Goal: Task Accomplishment & Management: Complete application form

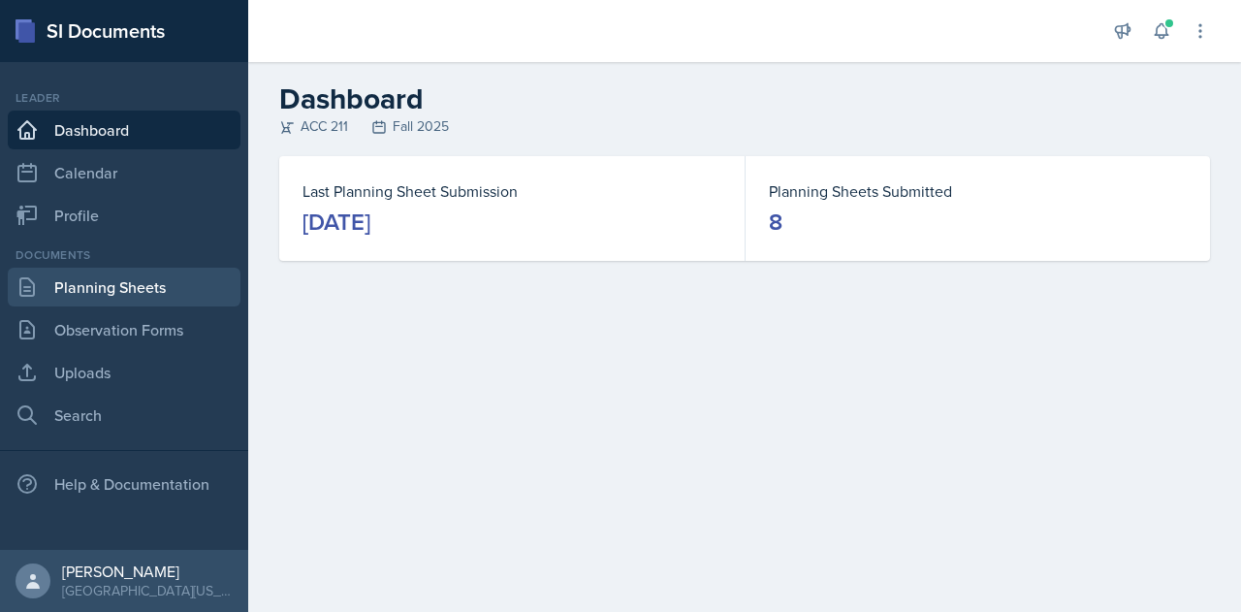
click at [126, 293] on link "Planning Sheets" at bounding box center [124, 287] width 233 height 39
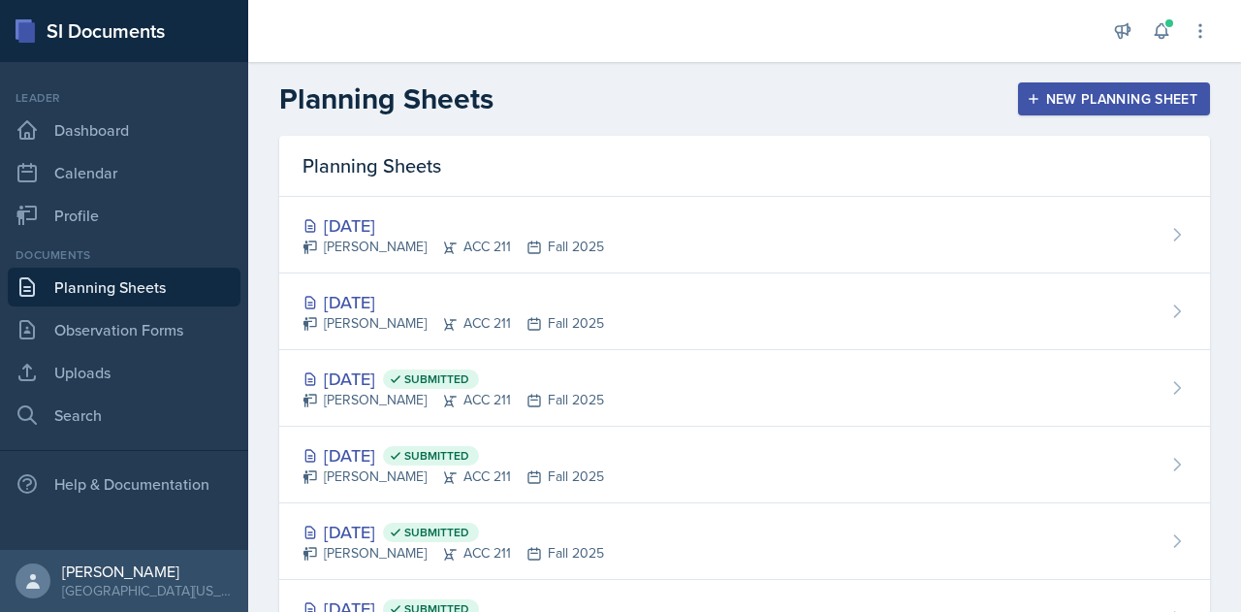
click at [1090, 105] on div "New Planning Sheet" at bounding box center [1114, 99] width 167 height 16
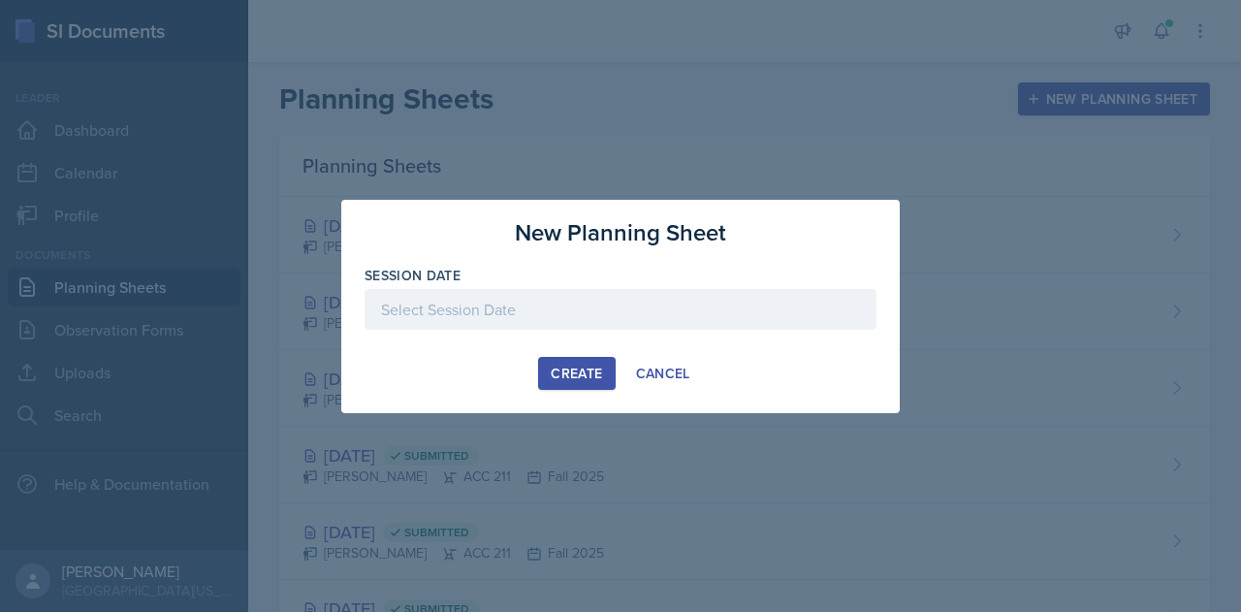
click at [555, 315] on div at bounding box center [621, 309] width 512 height 41
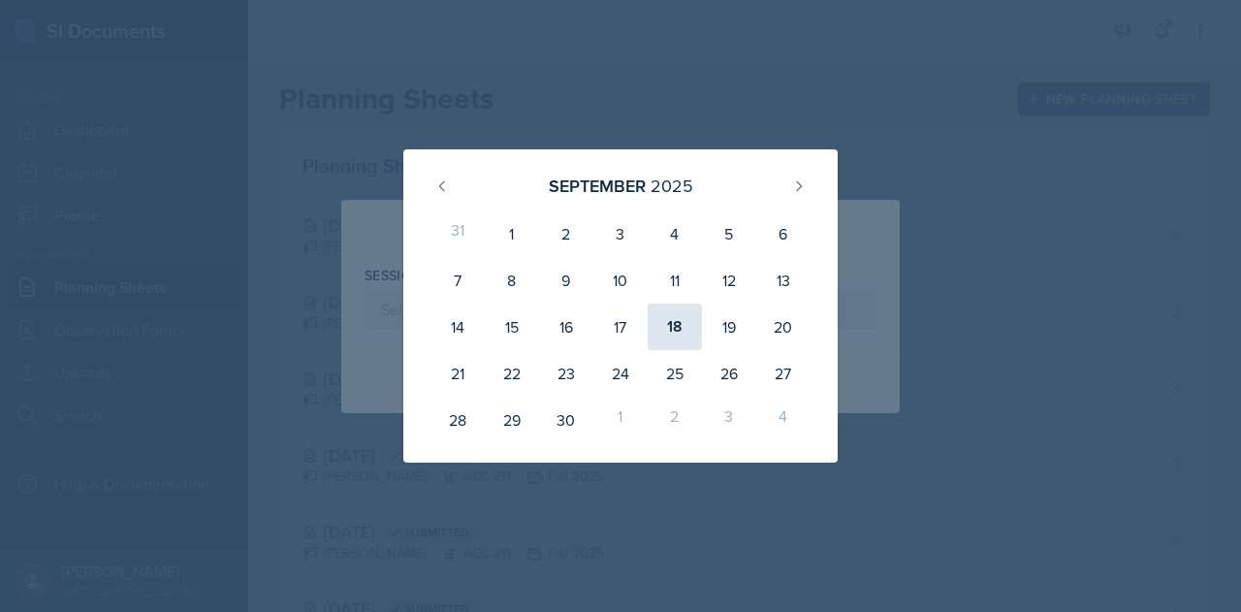
click at [652, 317] on div "18" at bounding box center [675, 326] width 54 height 47
type input "[DATE]"
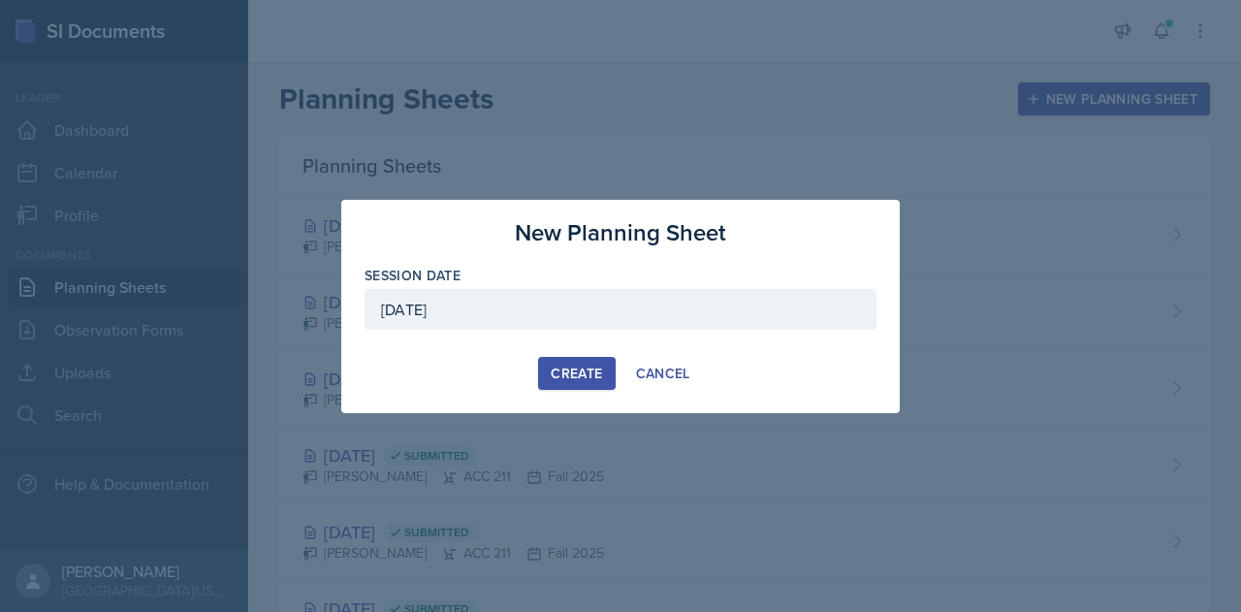
click at [553, 374] on div "Create" at bounding box center [576, 374] width 51 height 16
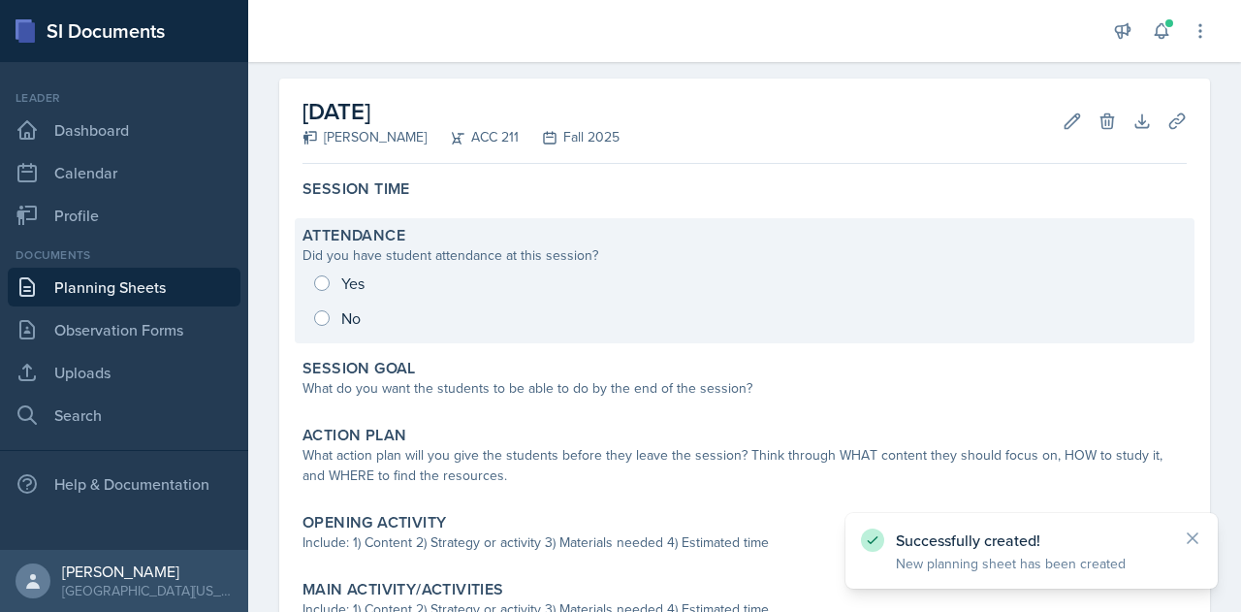
scroll to position [85, 0]
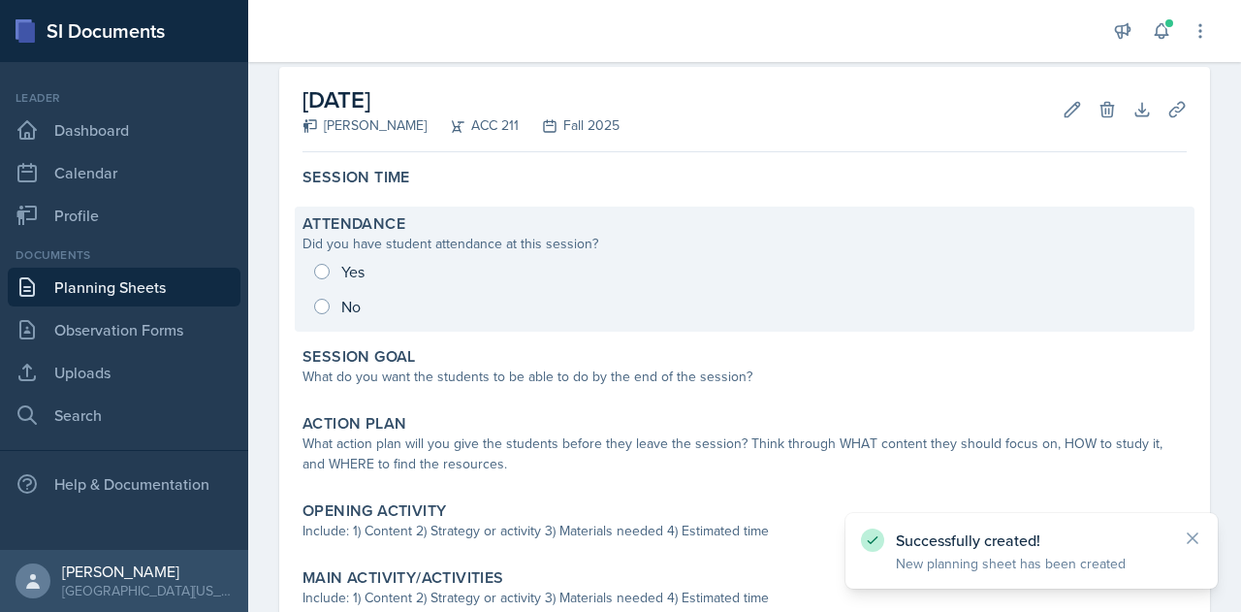
click at [411, 371] on div "What do you want the students to be able to do by the end of the session?" at bounding box center [745, 377] width 884 height 20
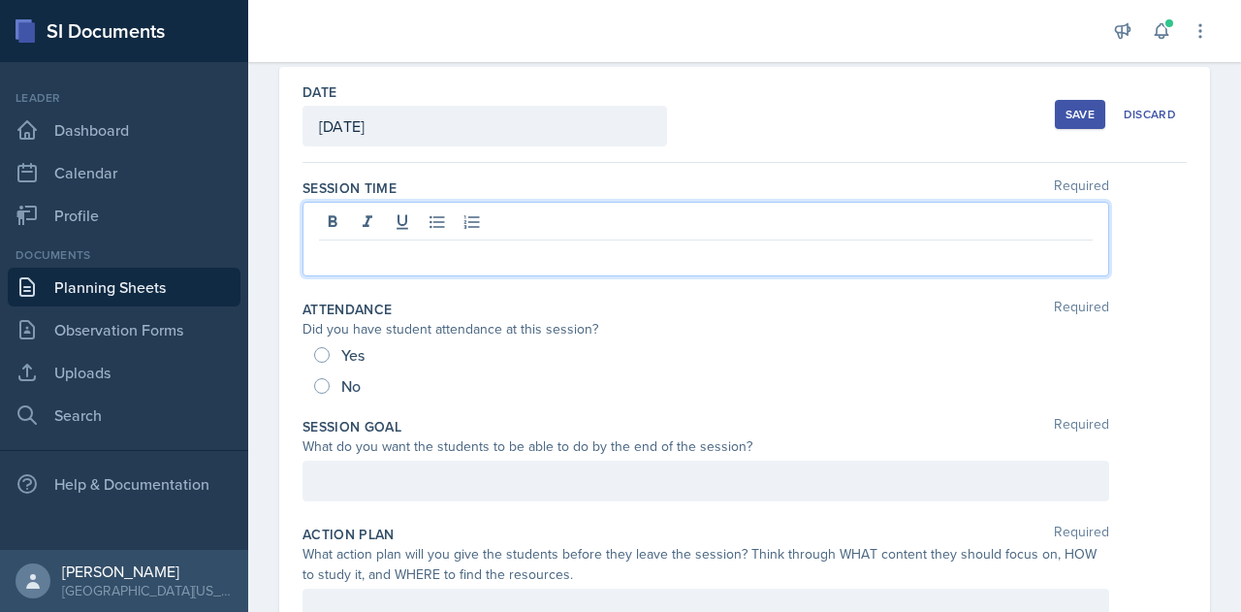
click at [390, 225] on div at bounding box center [706, 239] width 807 height 75
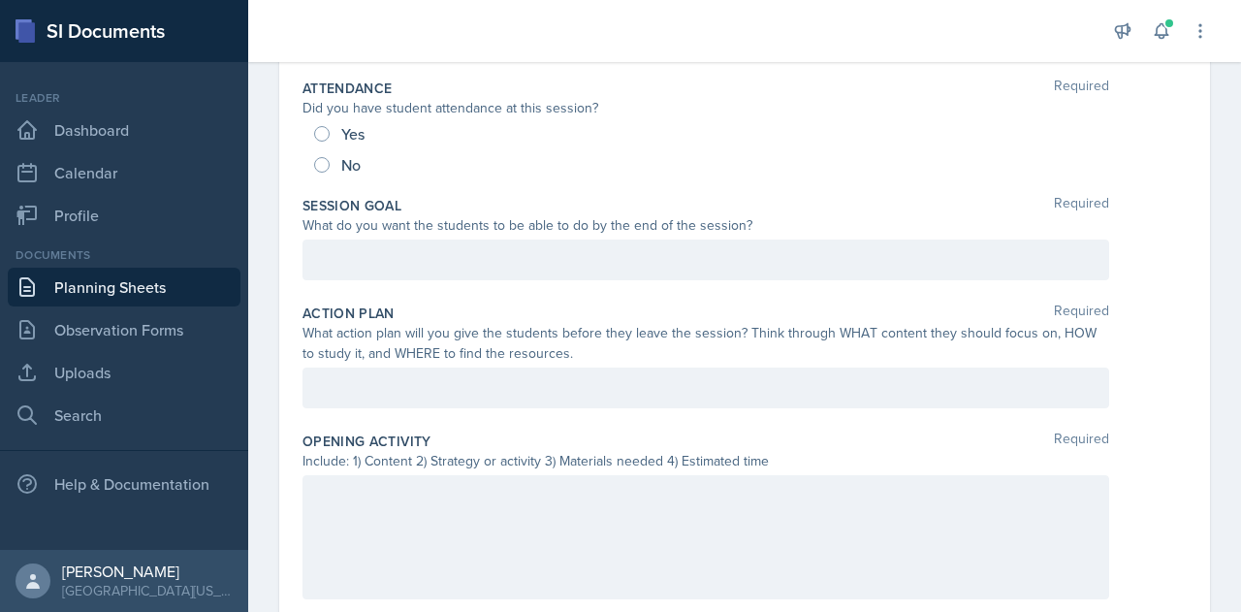
click at [414, 272] on p at bounding box center [706, 259] width 774 height 23
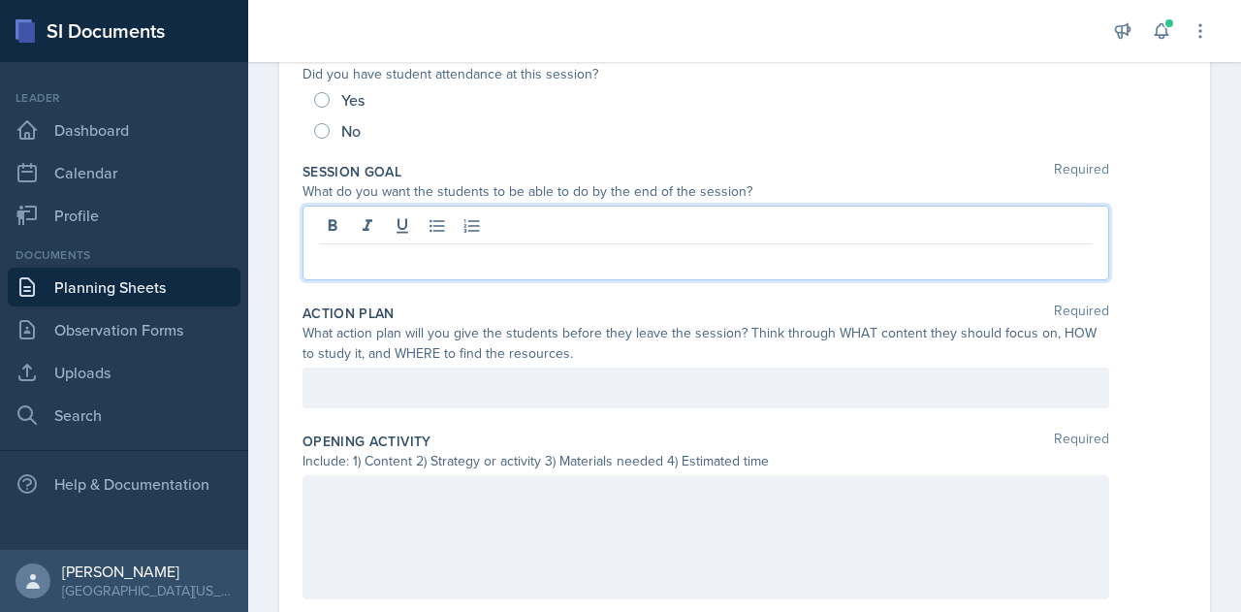
scroll to position [273, 0]
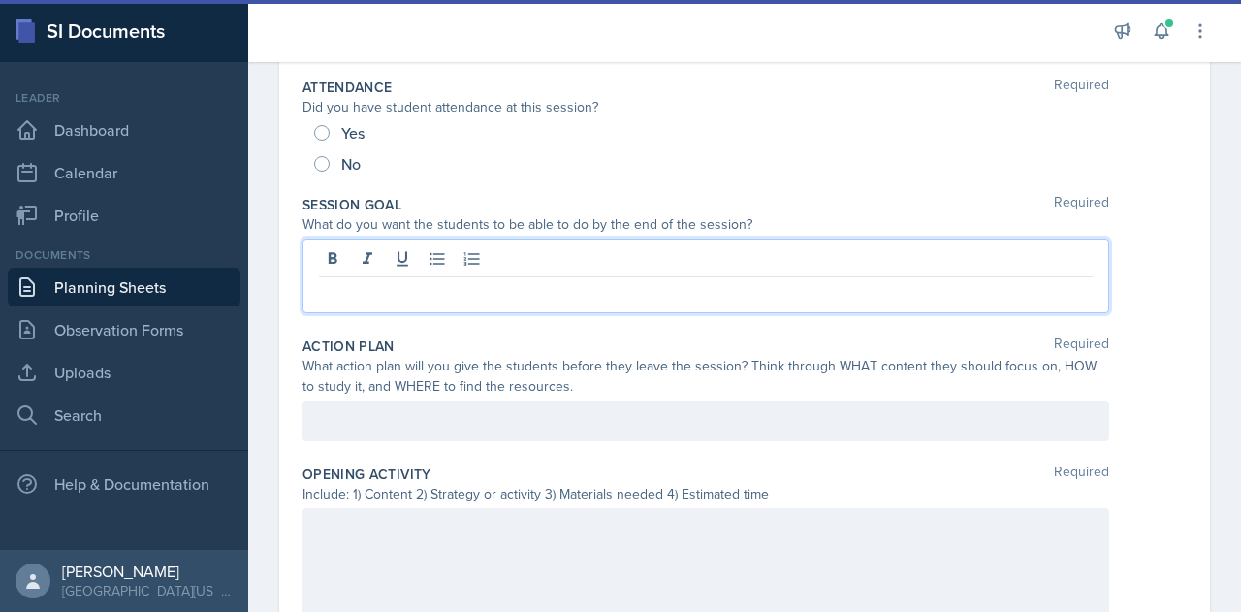
paste div
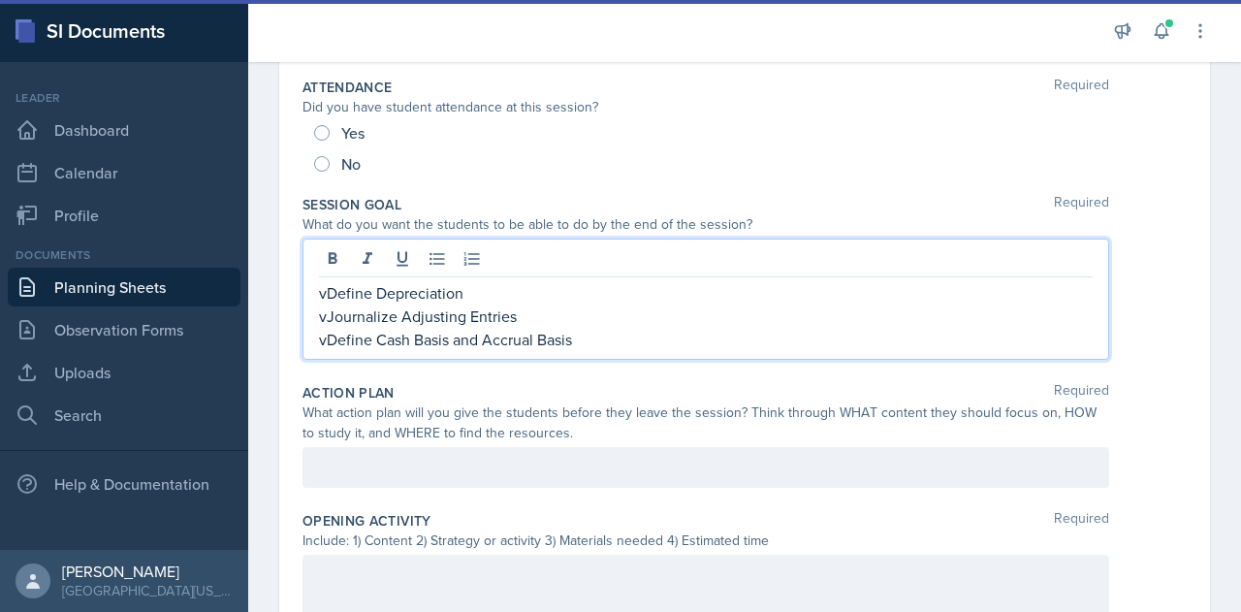
click at [322, 340] on p "vDefine Cash Basis and Accrual Basis" at bounding box center [706, 339] width 774 height 23
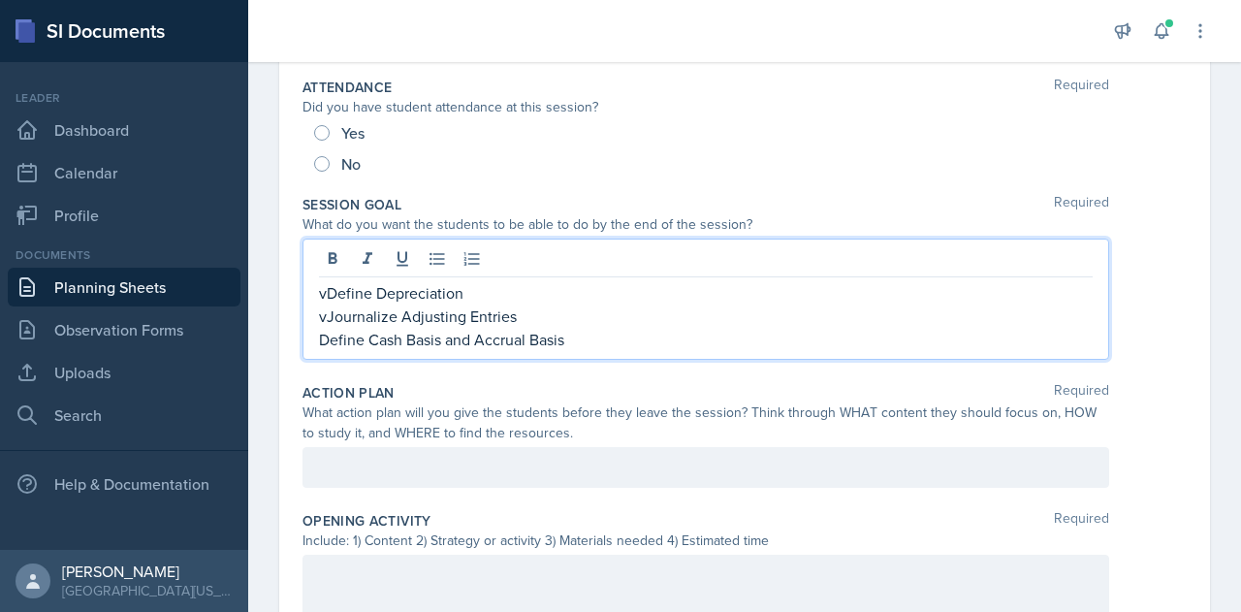
click at [326, 297] on p "vDefine Depreciation" at bounding box center [706, 292] width 774 height 23
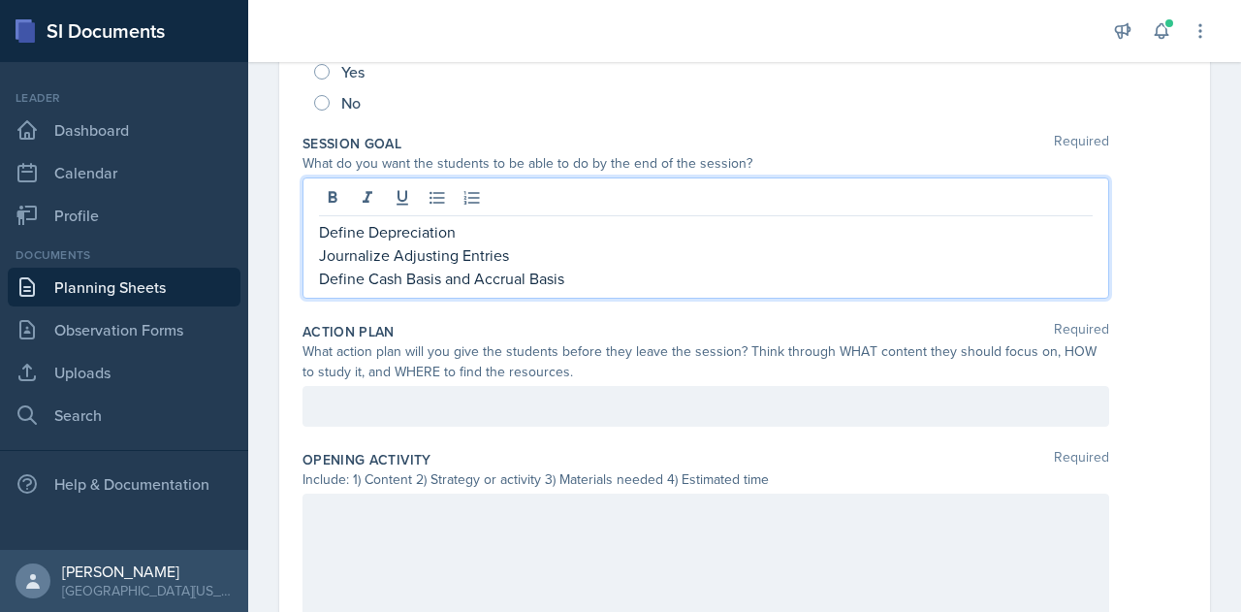
scroll to position [337, 0]
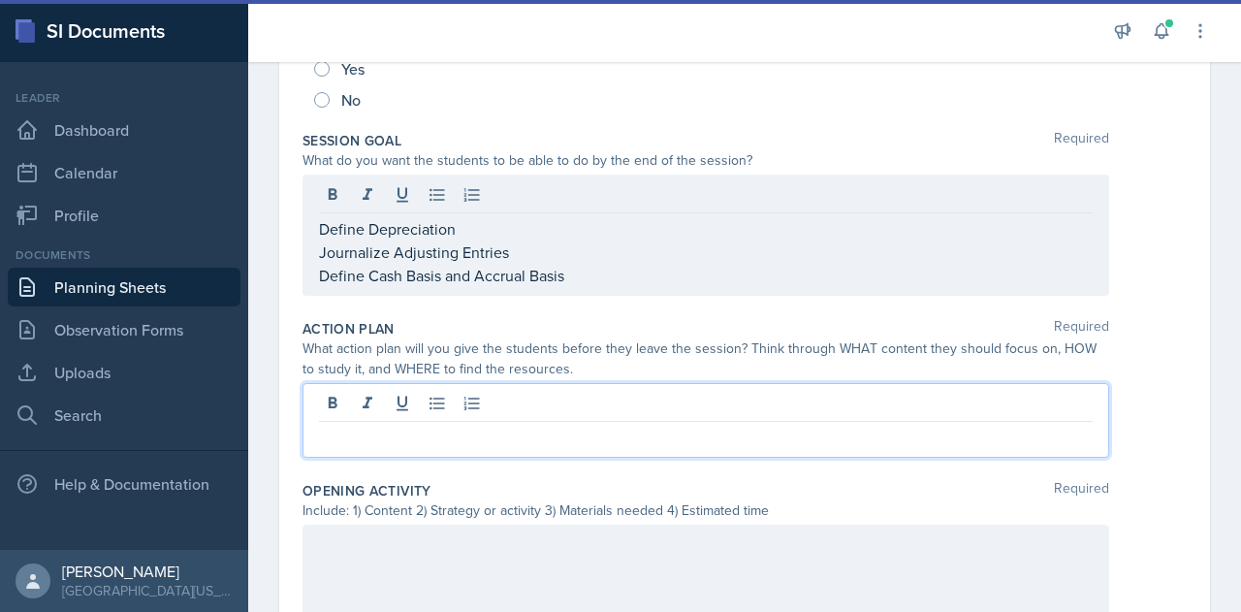
click at [494, 399] on div at bounding box center [706, 420] width 807 height 75
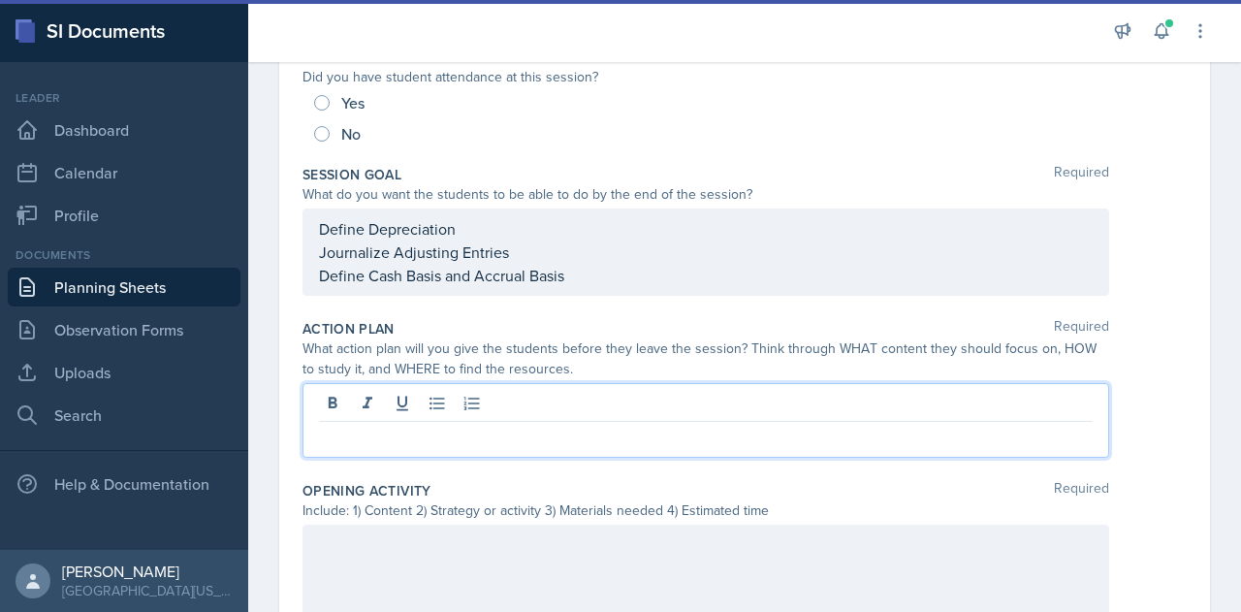
paste div
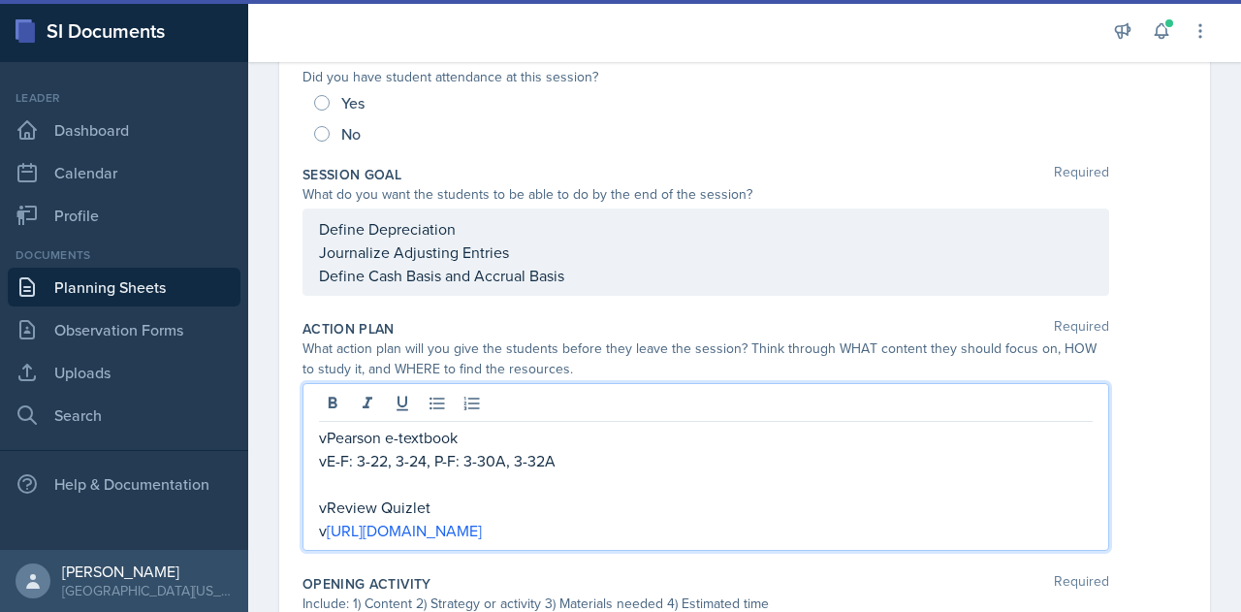
click at [325, 437] on p "vPearson e-textbook" at bounding box center [706, 437] width 774 height 23
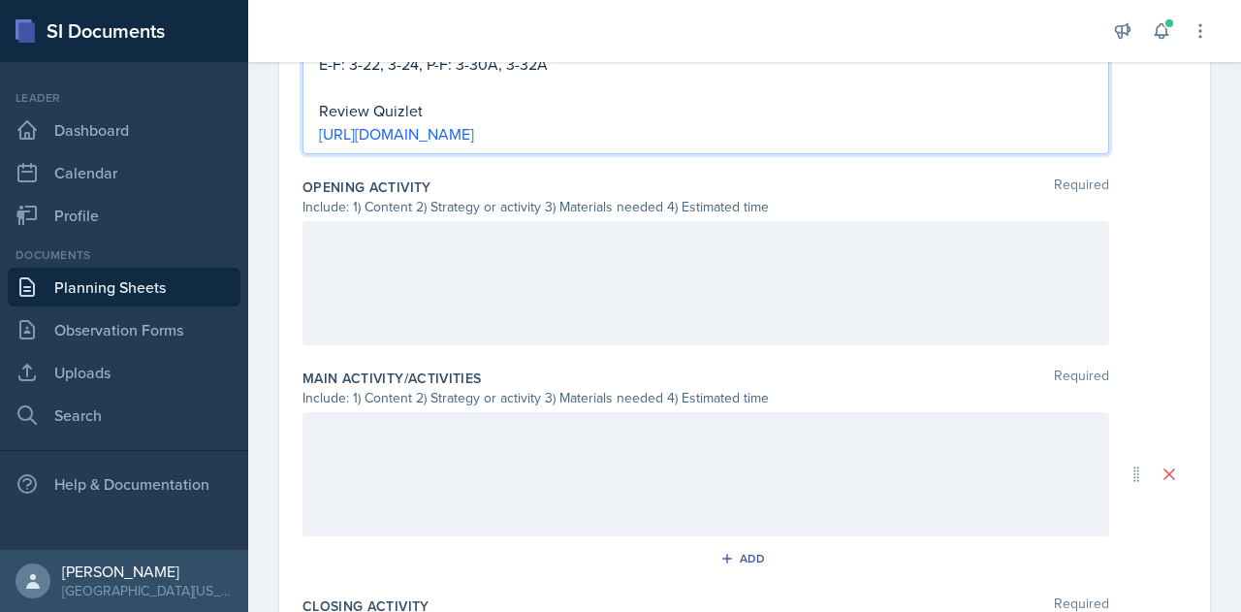
scroll to position [701, 0]
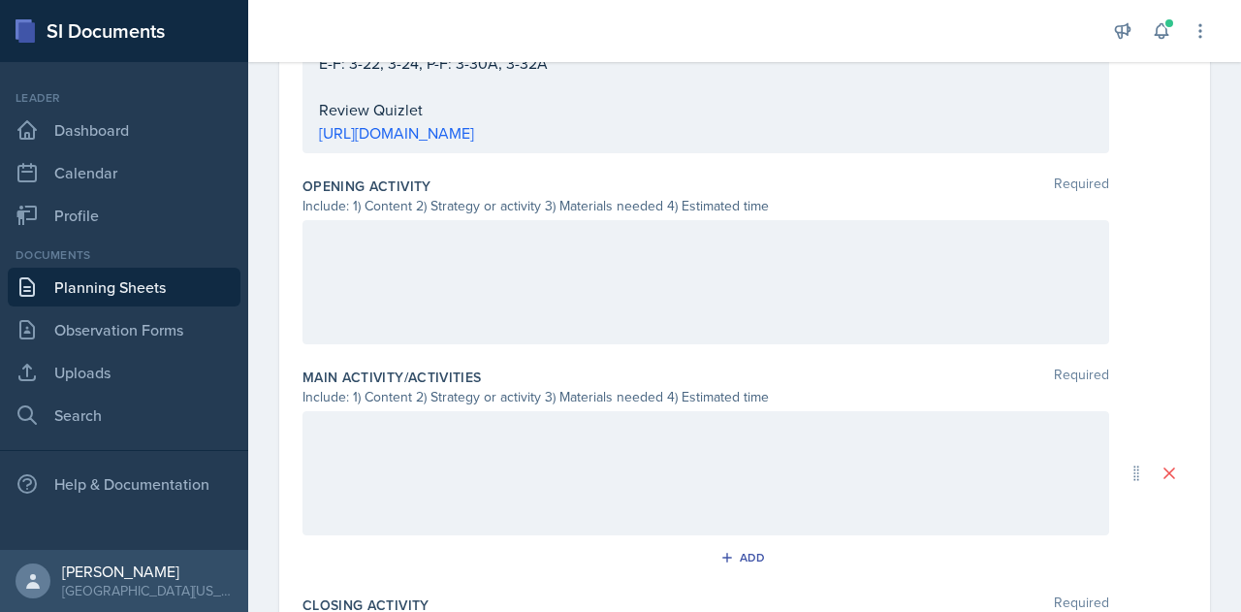
click at [502, 251] on div at bounding box center [706, 282] width 807 height 124
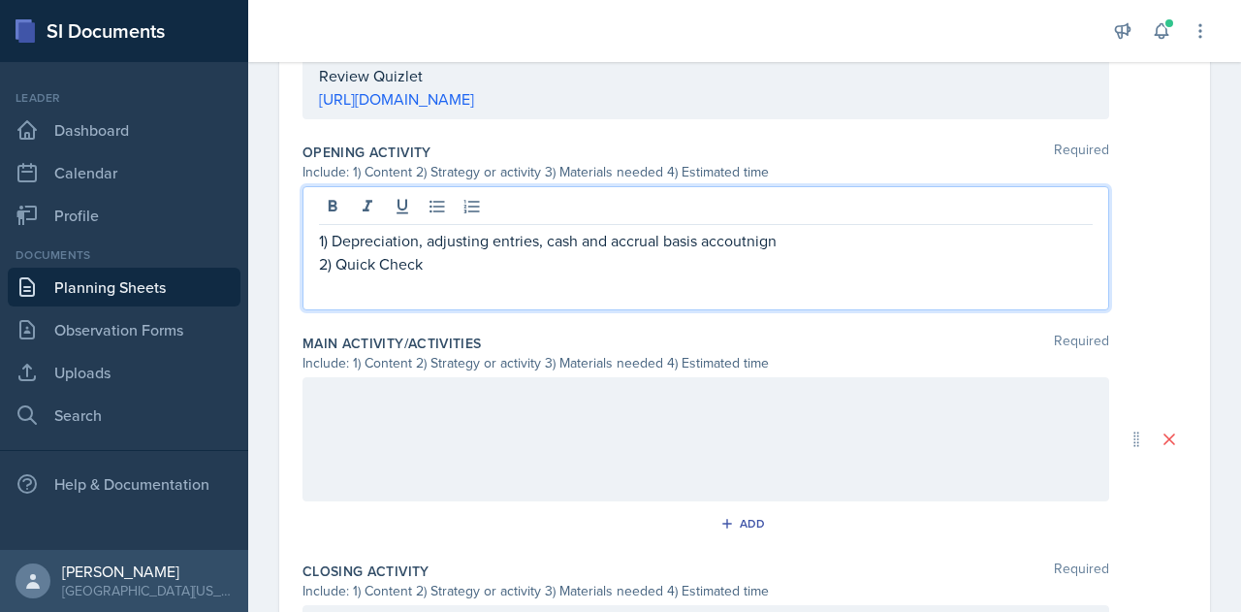
click at [758, 241] on p "1) Depreciation, adjusting entries, cash and accrual basis accoutnign" at bounding box center [706, 240] width 774 height 23
click at [702, 263] on p "2) Quick Check" at bounding box center [706, 263] width 774 height 23
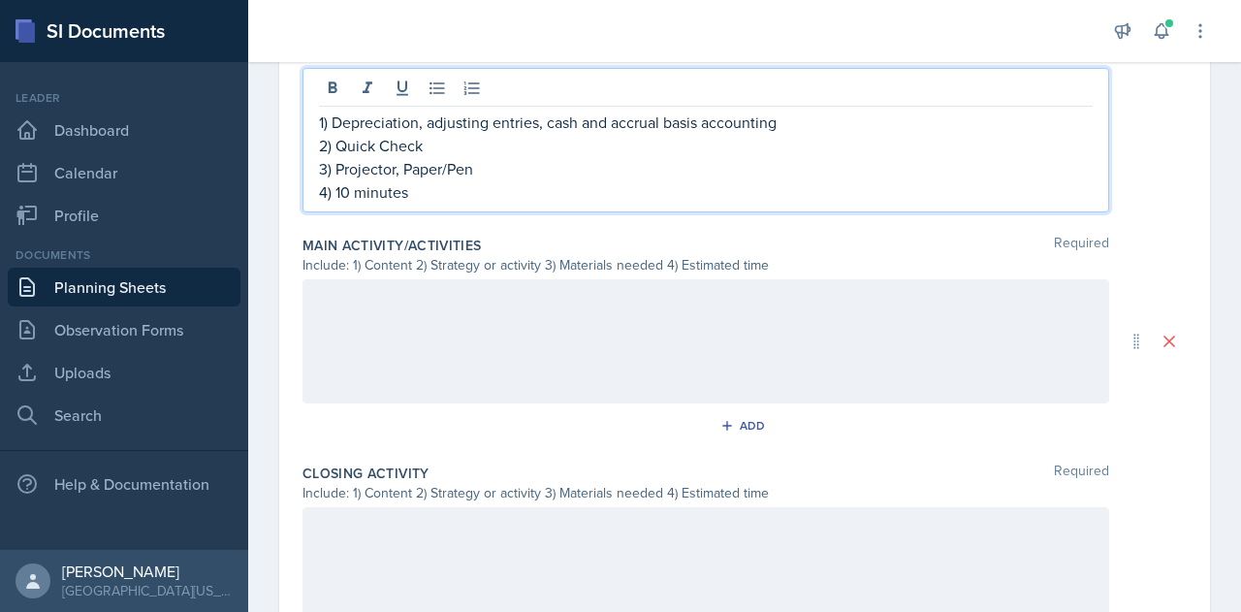
scroll to position [824, 0]
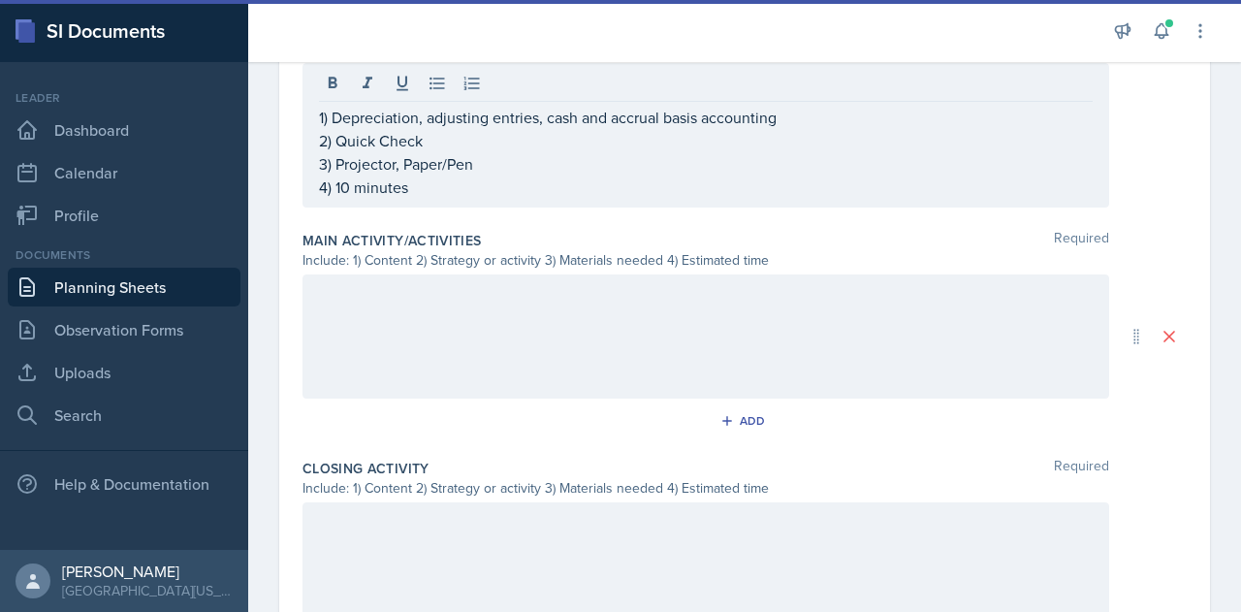
click at [399, 319] on div at bounding box center [706, 336] width 807 height 124
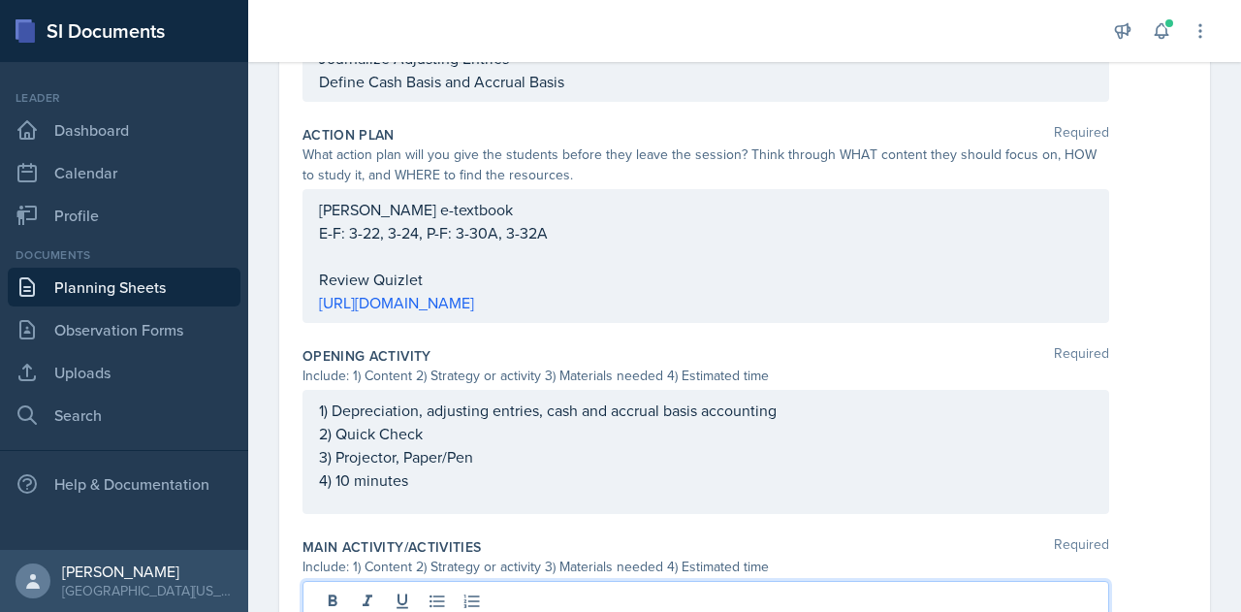
scroll to position [531, 0]
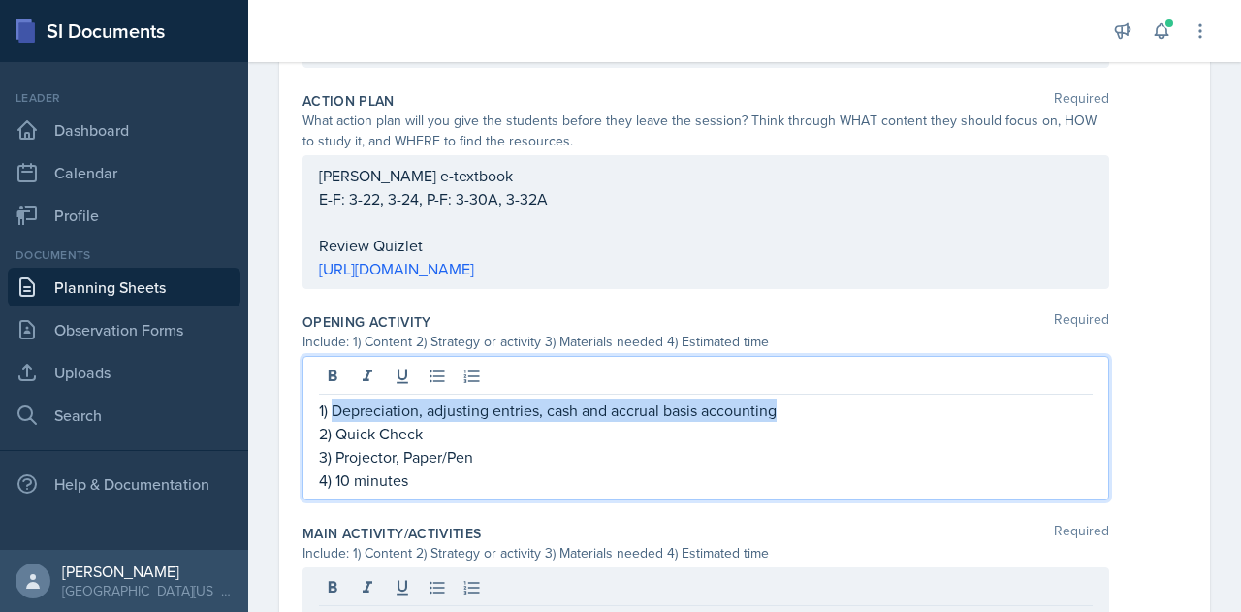
drag, startPoint x: 783, startPoint y: 409, endPoint x: 335, endPoint y: 410, distance: 448.0
click at [335, 410] on p "1) Depreciation, adjusting entries, cash and accrual basis accounting" at bounding box center [706, 410] width 774 height 23
copy p "Depreciation, adjusting entries, cash and accrual basis accounting"
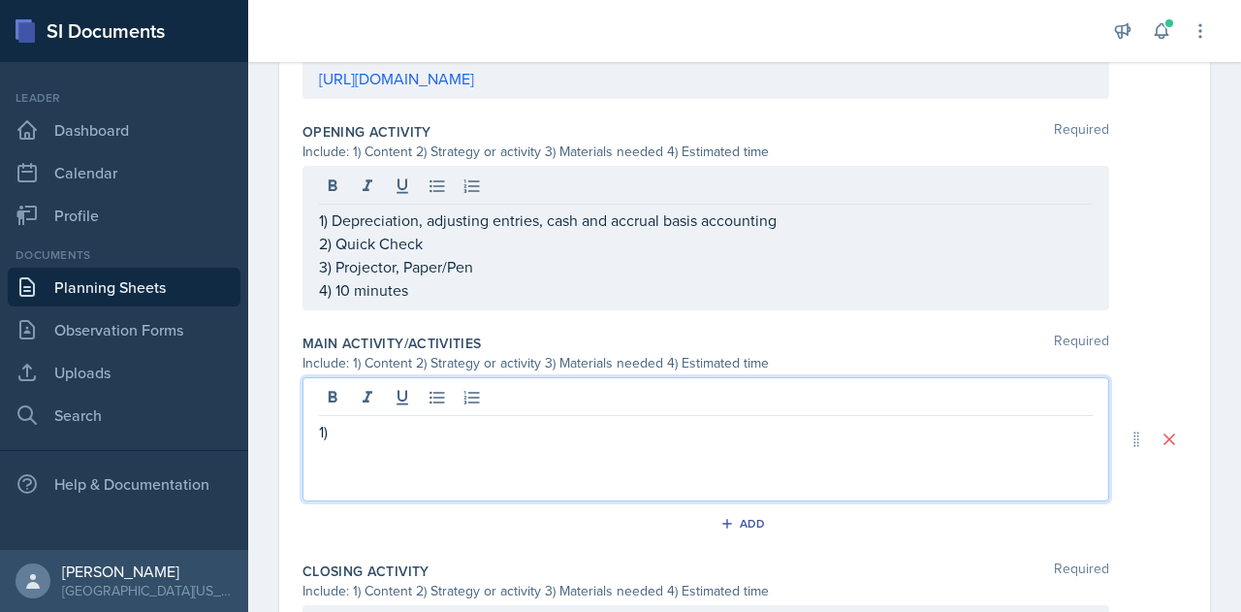
click at [366, 430] on p "1)" at bounding box center [706, 431] width 774 height 23
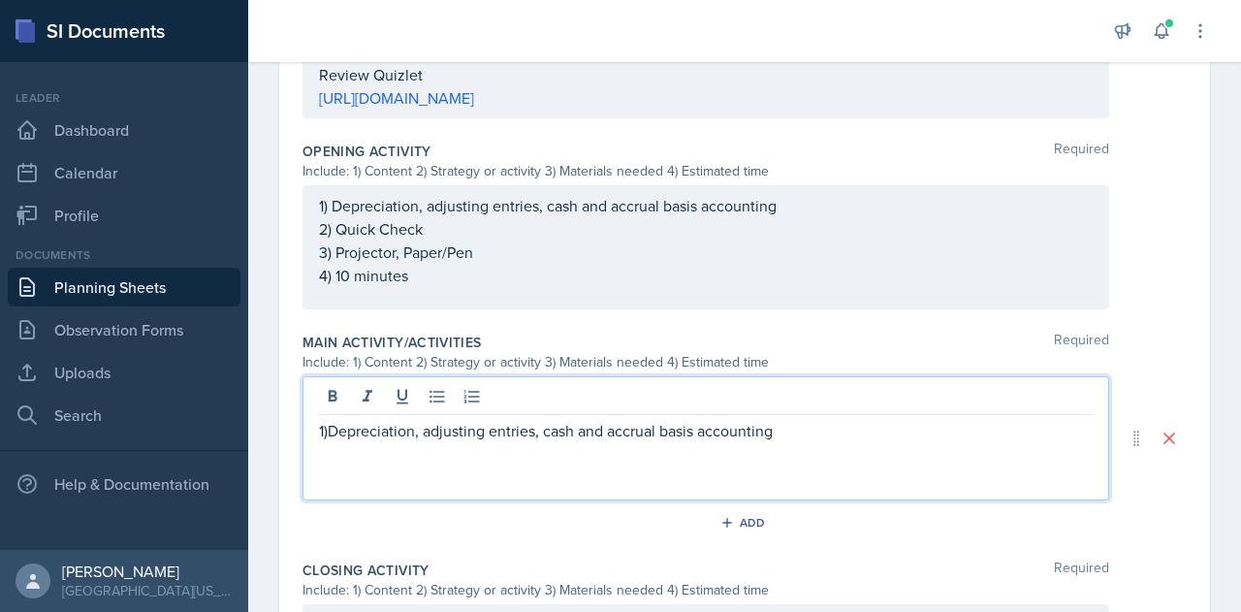
click at [329, 428] on p "1)Depreciation, adjusting entries, cash and accrual basis accounting" at bounding box center [706, 430] width 774 height 23
click at [803, 431] on p "1) Depreciation, adjusting entries, cash and accrual basis accounting" at bounding box center [706, 430] width 774 height 23
click at [795, 442] on p "2) Practice Problems" at bounding box center [706, 453] width 774 height 23
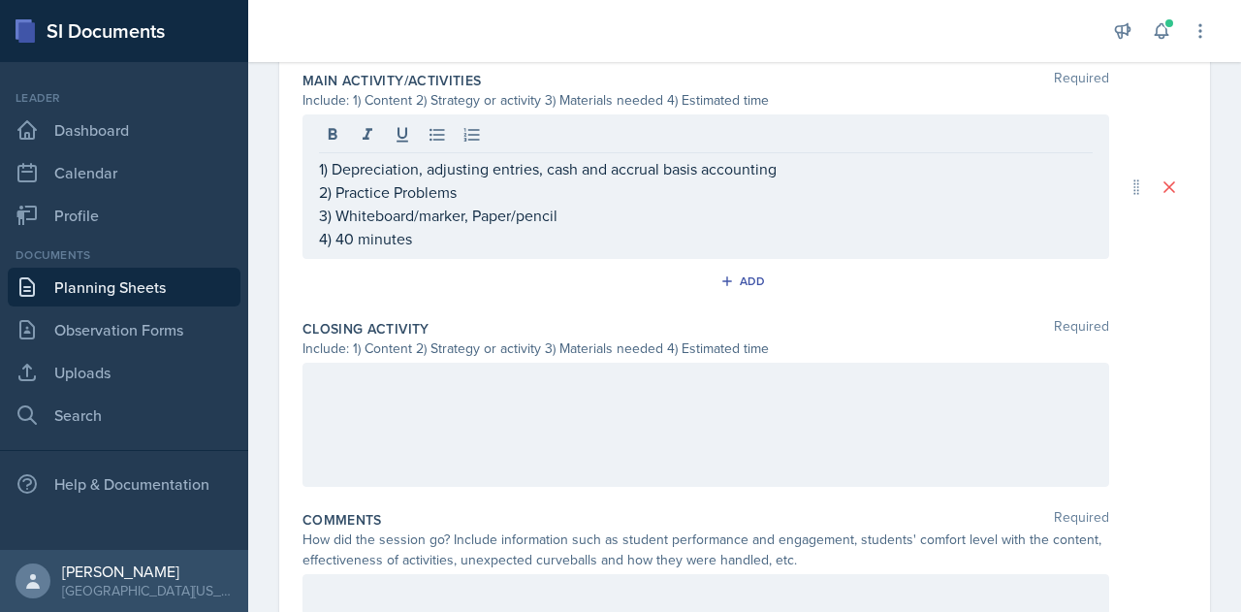
click at [657, 426] on div at bounding box center [706, 425] width 807 height 124
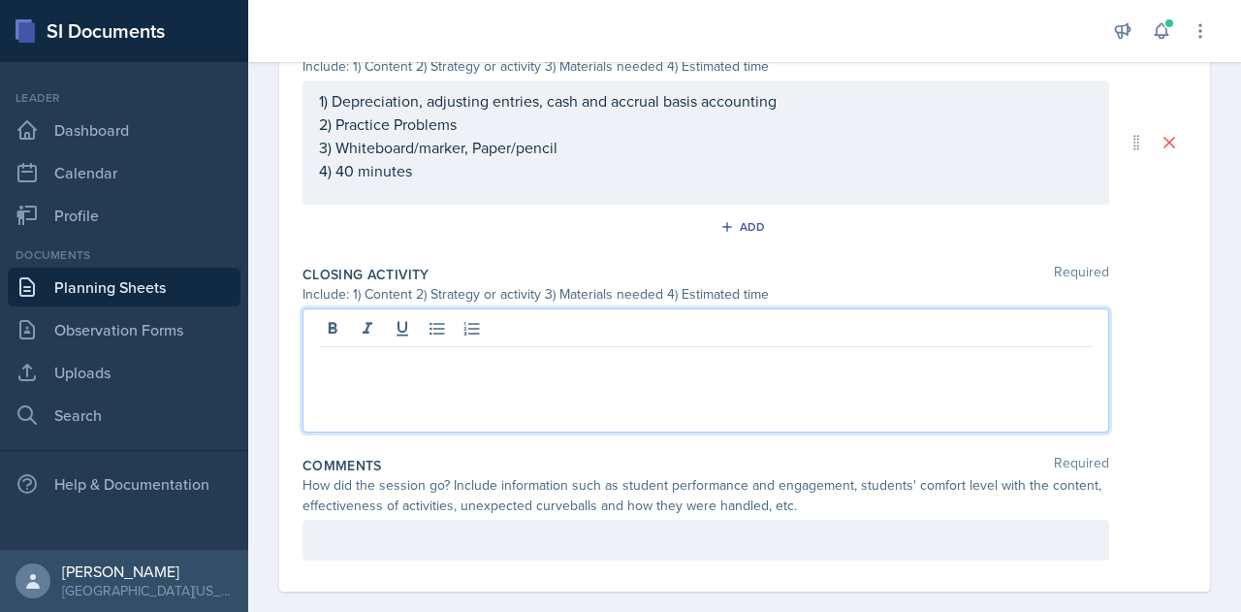
click at [388, 366] on p at bounding box center [706, 362] width 774 height 23
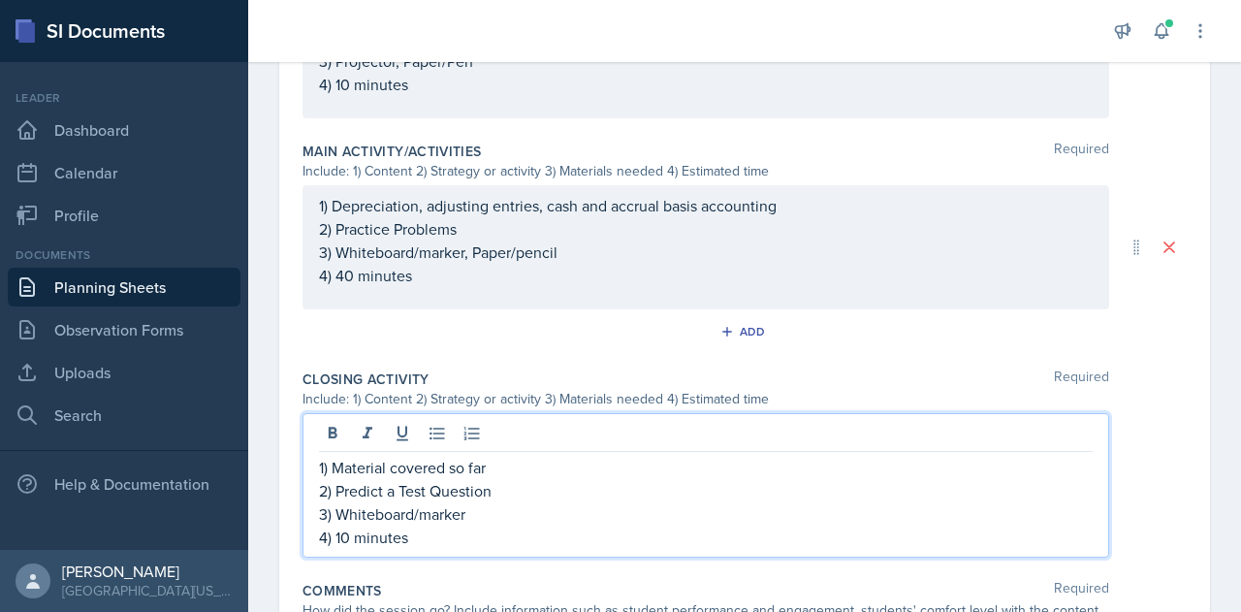
scroll to position [892, 0]
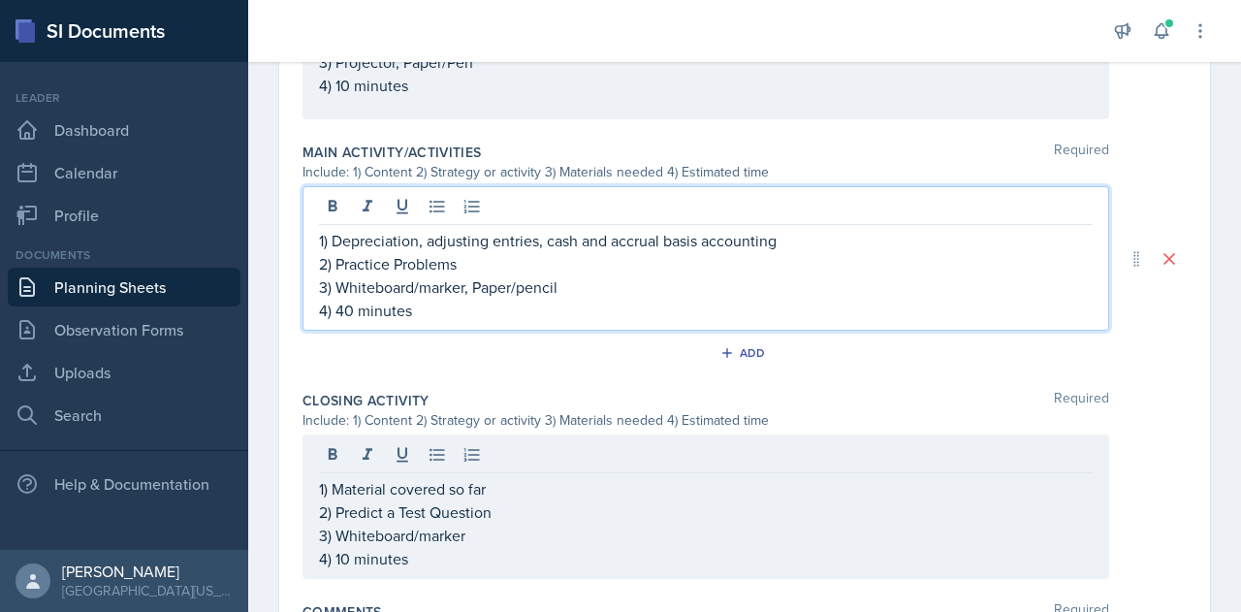
click at [353, 299] on p "4) 40 minutes" at bounding box center [706, 310] width 774 height 23
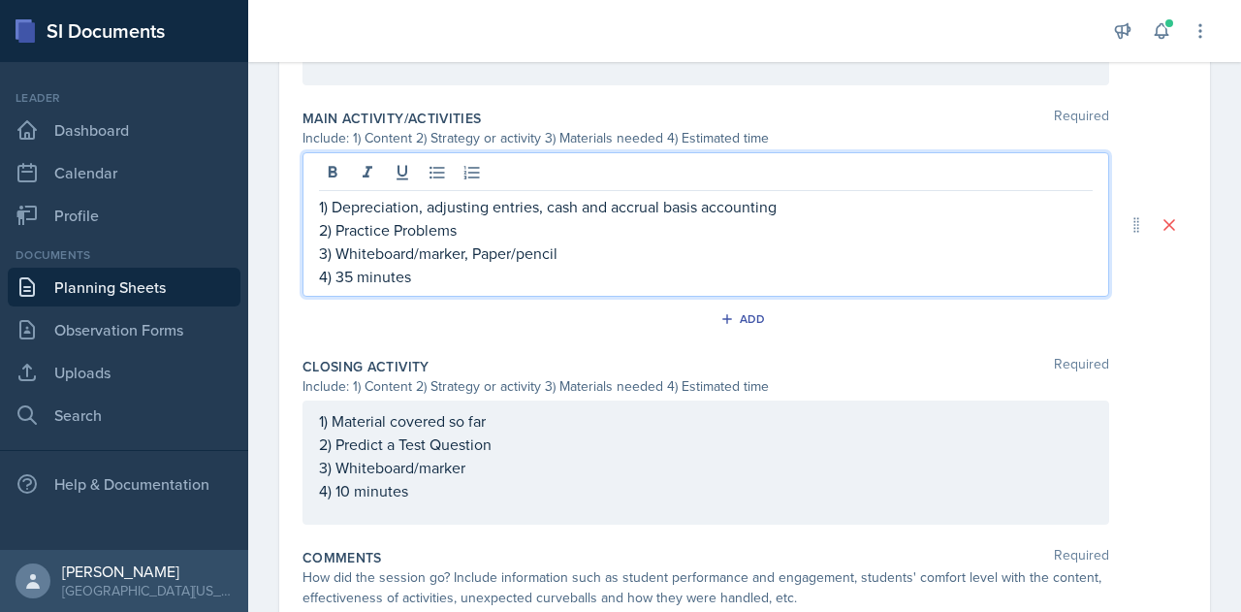
click at [347, 490] on div "1) Material covered so far 2) Predict a Test Question 3) Whiteboard/marker 4) 1…" at bounding box center [706, 455] width 774 height 93
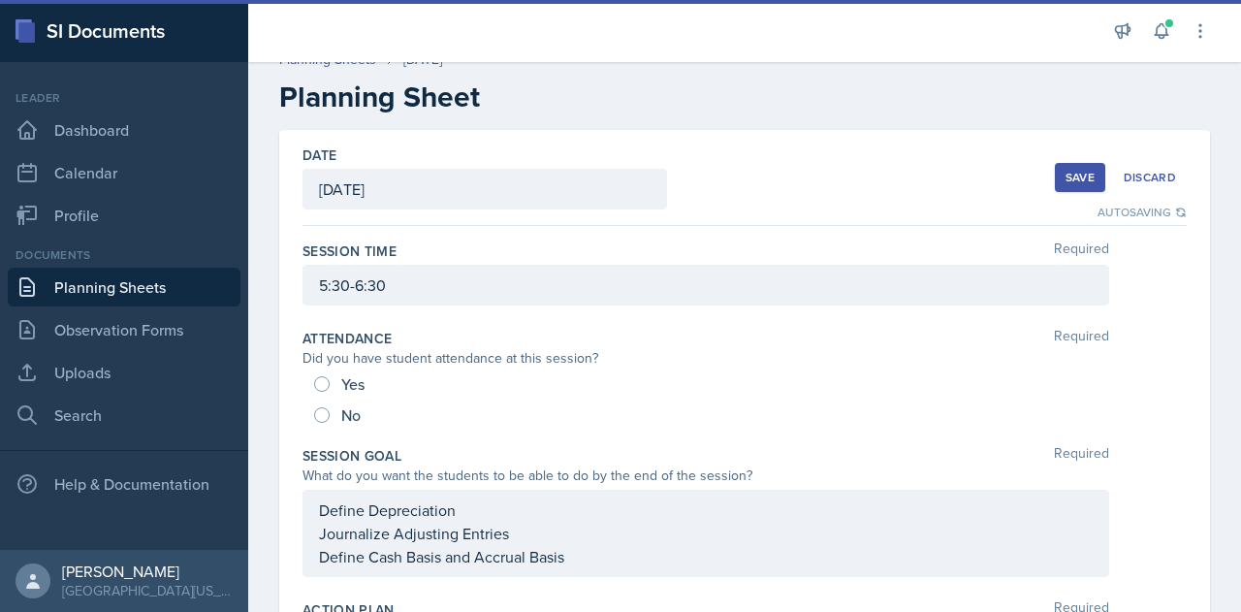
scroll to position [0, 0]
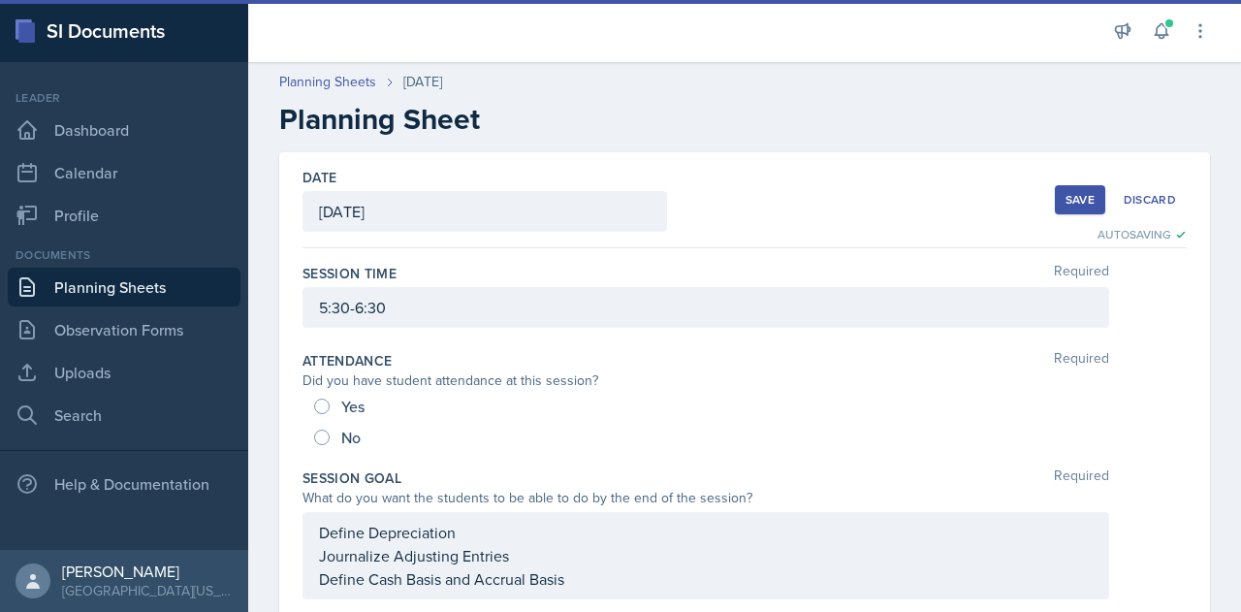
click at [1067, 196] on div "Save" at bounding box center [1080, 200] width 29 height 16
